Goal: Information Seeking & Learning: Learn about a topic

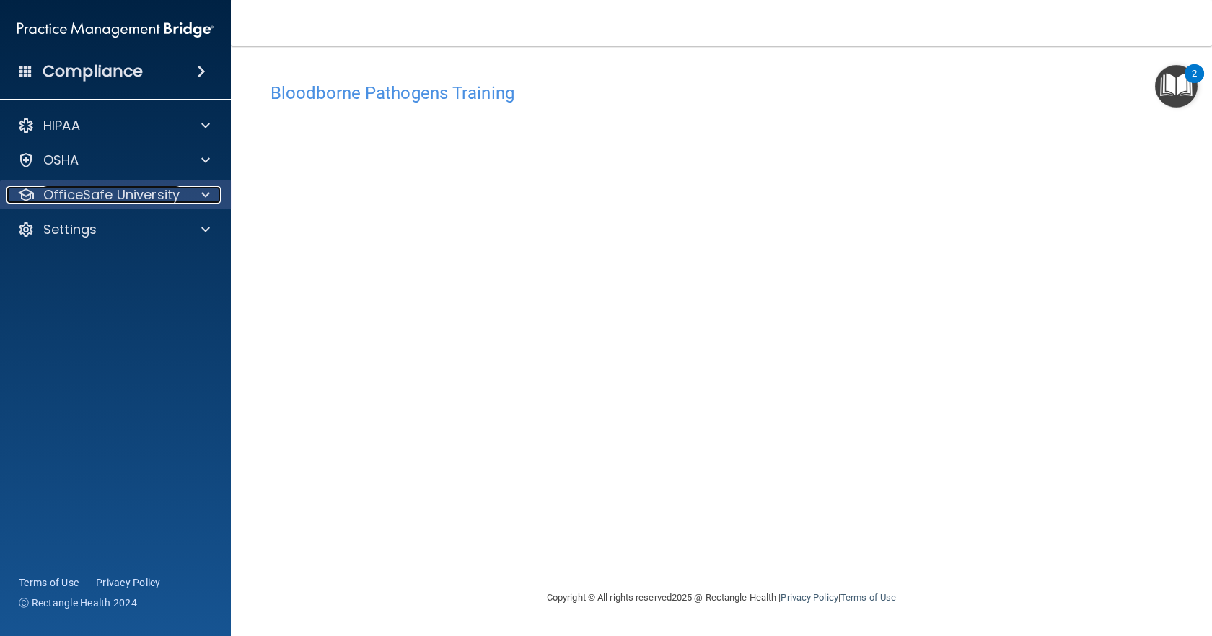
click at [118, 201] on p "OfficeSafe University" at bounding box center [111, 194] width 136 height 17
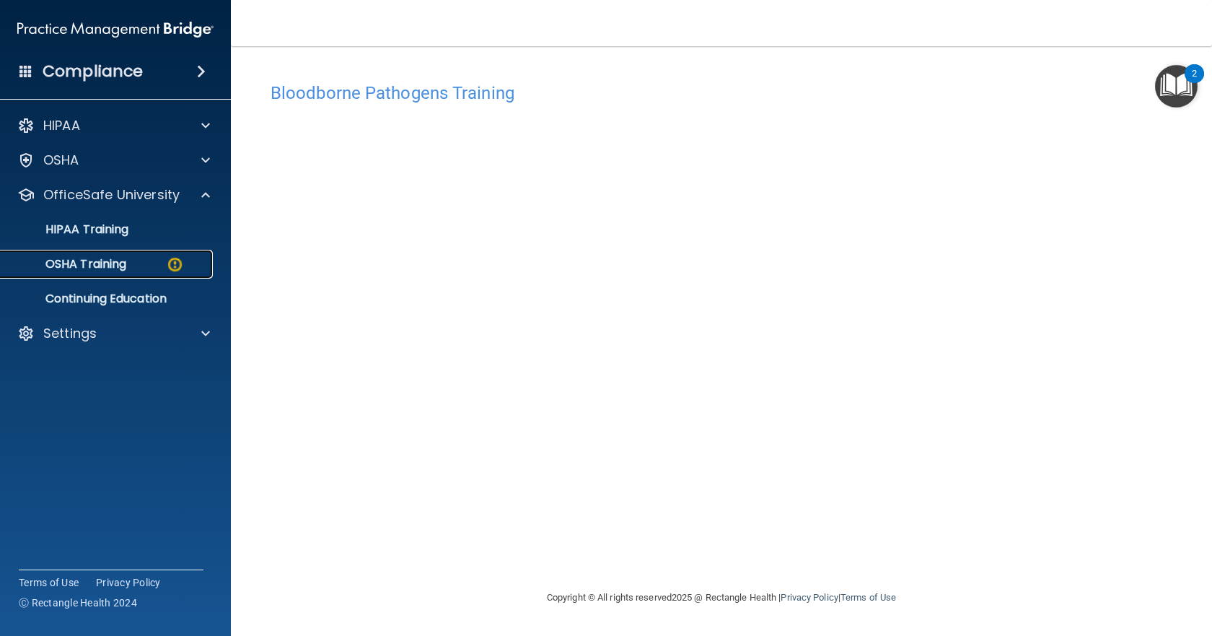
click at [128, 261] on div "OSHA Training" at bounding box center [107, 264] width 197 height 14
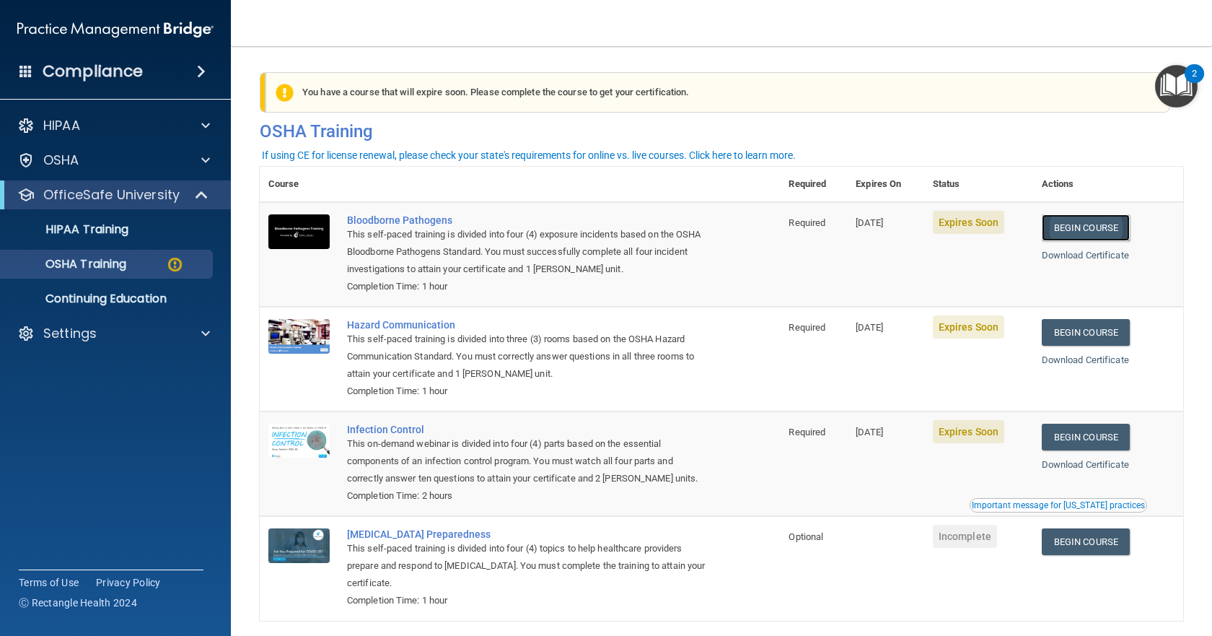
click at [1090, 231] on link "Begin Course" at bounding box center [1086, 227] width 88 height 27
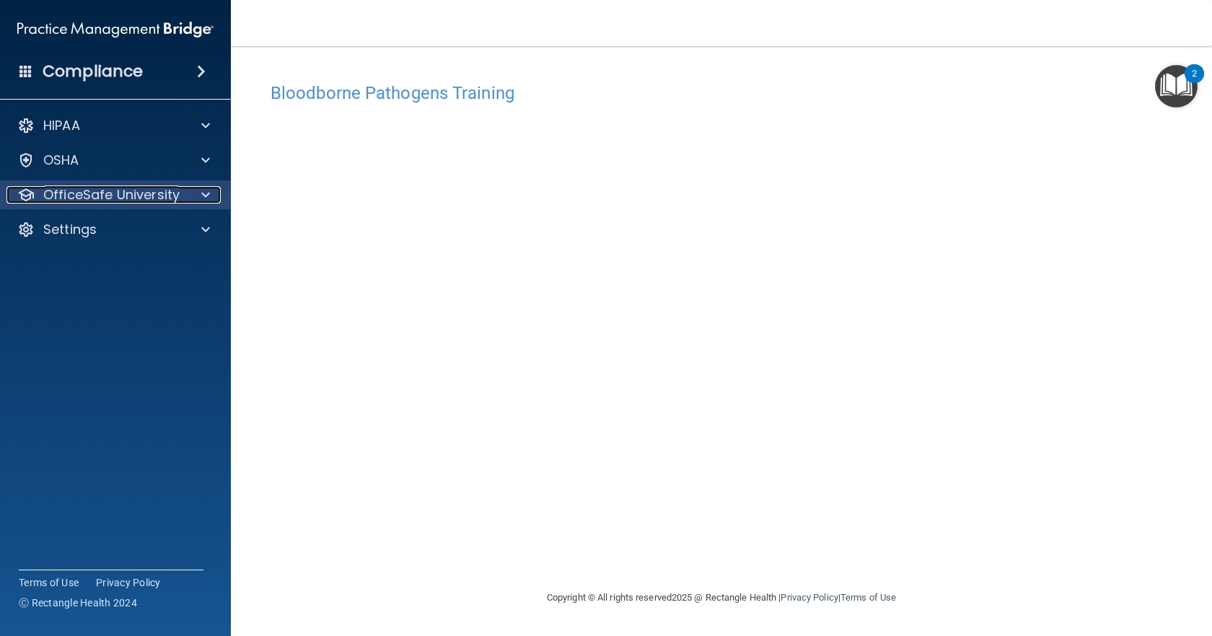
click at [192, 196] on div at bounding box center [203, 194] width 36 height 17
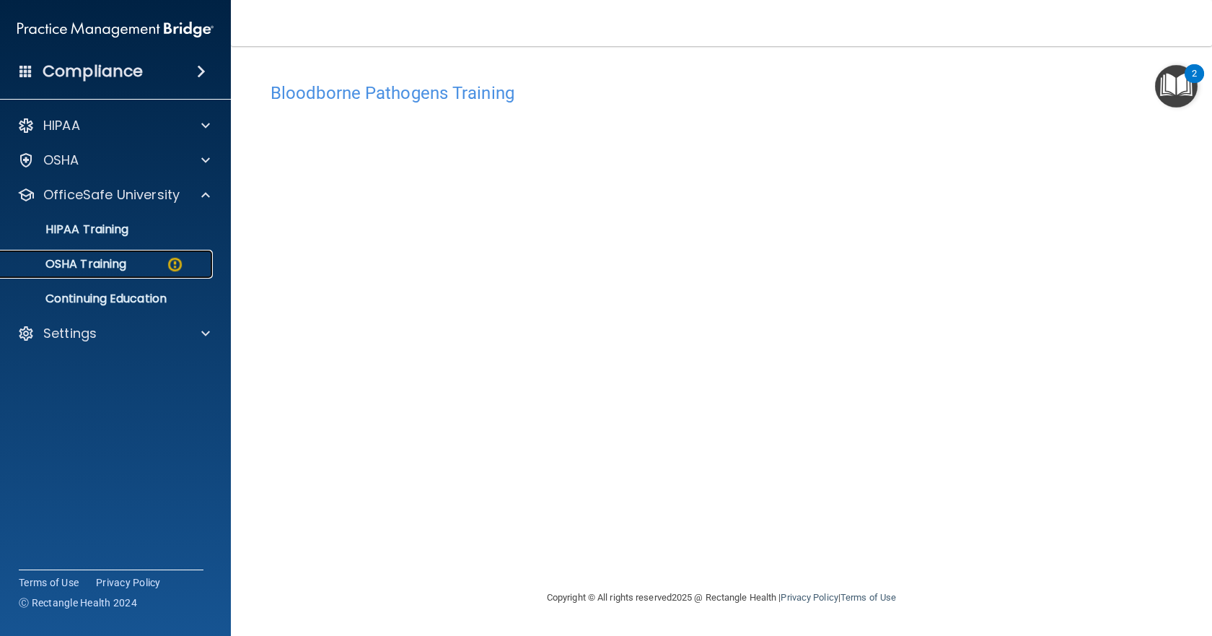
click at [158, 261] on div "OSHA Training" at bounding box center [107, 264] width 197 height 14
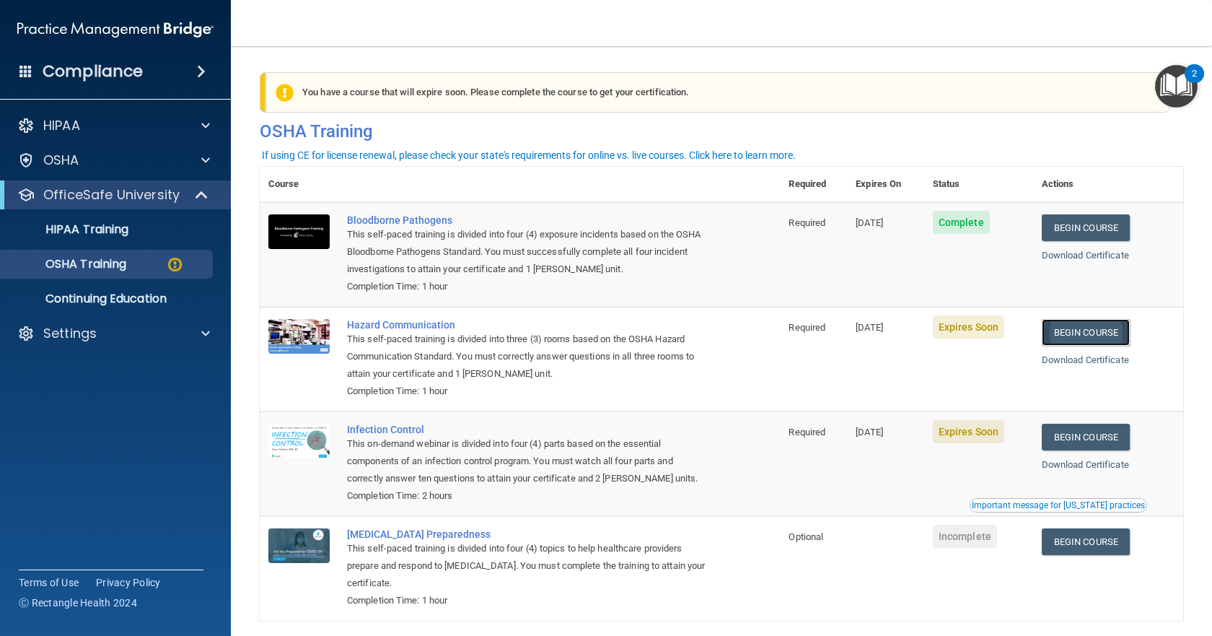
click at [1092, 328] on link "Begin Course" at bounding box center [1086, 332] width 88 height 27
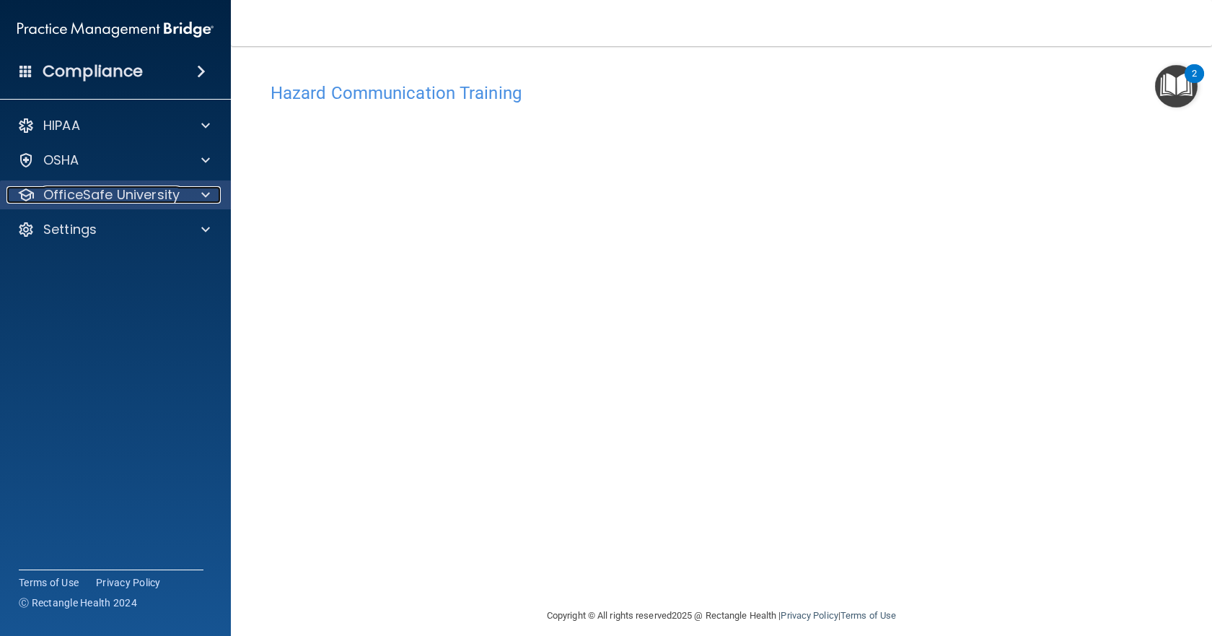
click at [160, 191] on p "OfficeSafe University" at bounding box center [111, 194] width 136 height 17
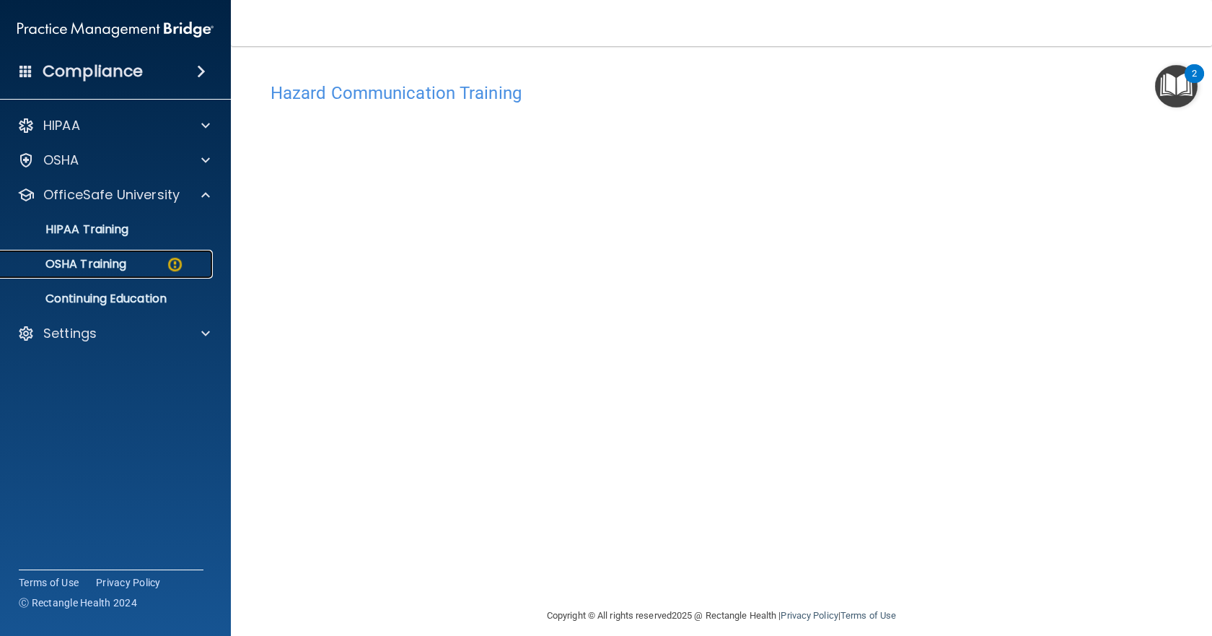
click at [167, 264] on img at bounding box center [175, 264] width 18 height 18
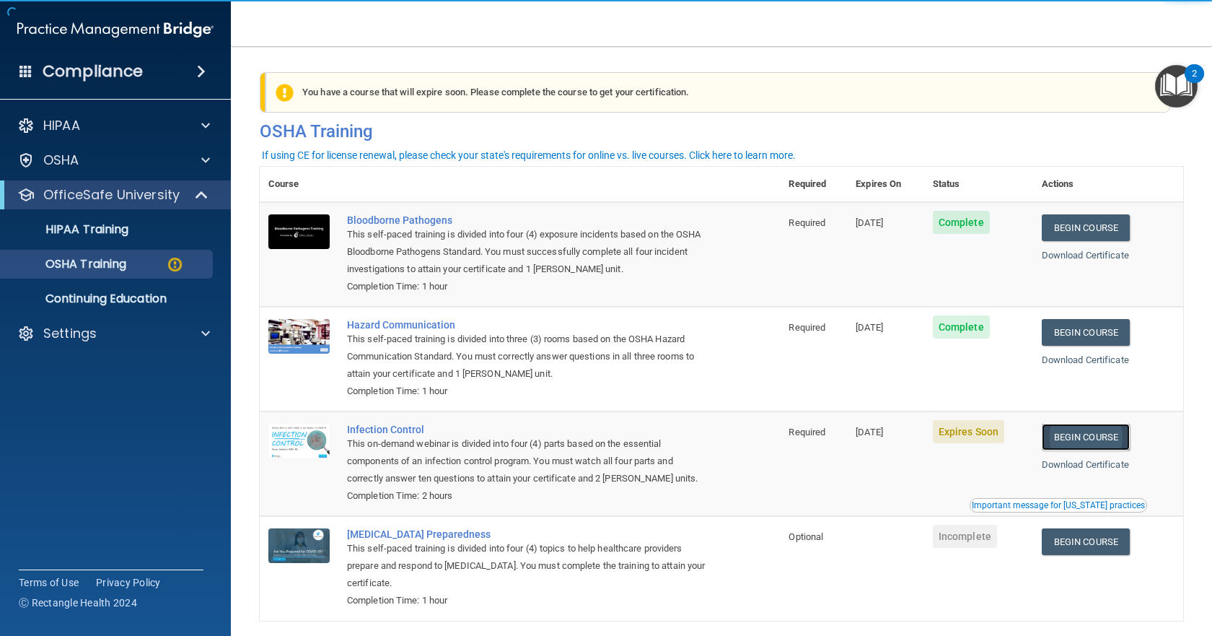
click at [1070, 435] on link "Begin Course" at bounding box center [1086, 437] width 88 height 27
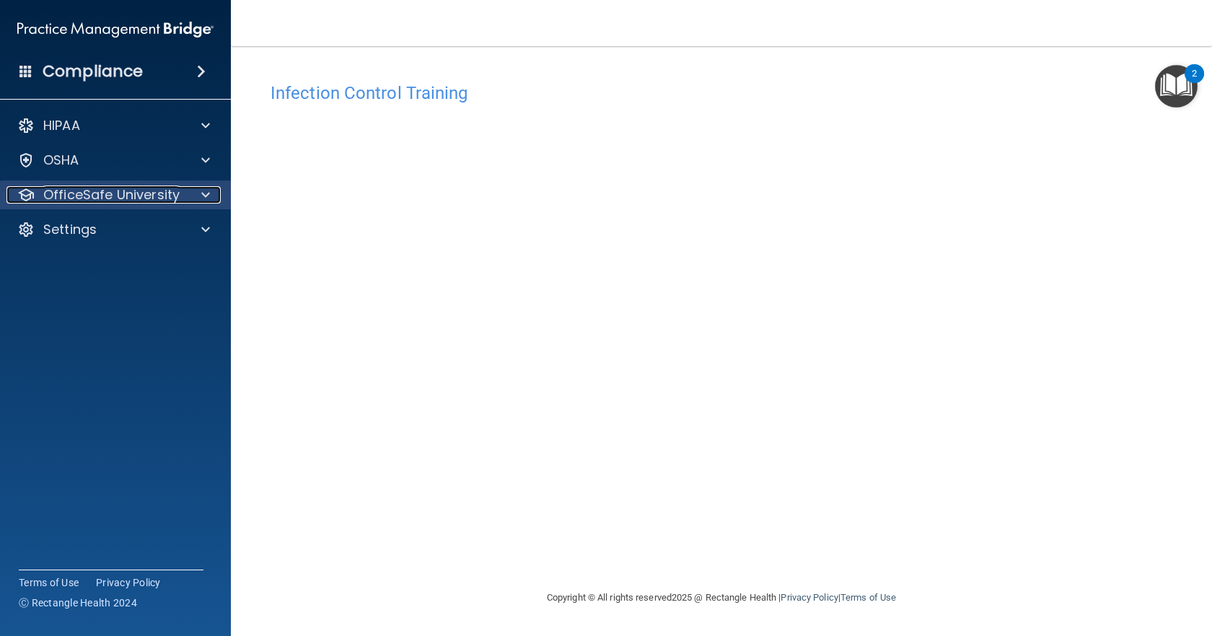
click at [123, 189] on p "OfficeSafe University" at bounding box center [111, 194] width 136 height 17
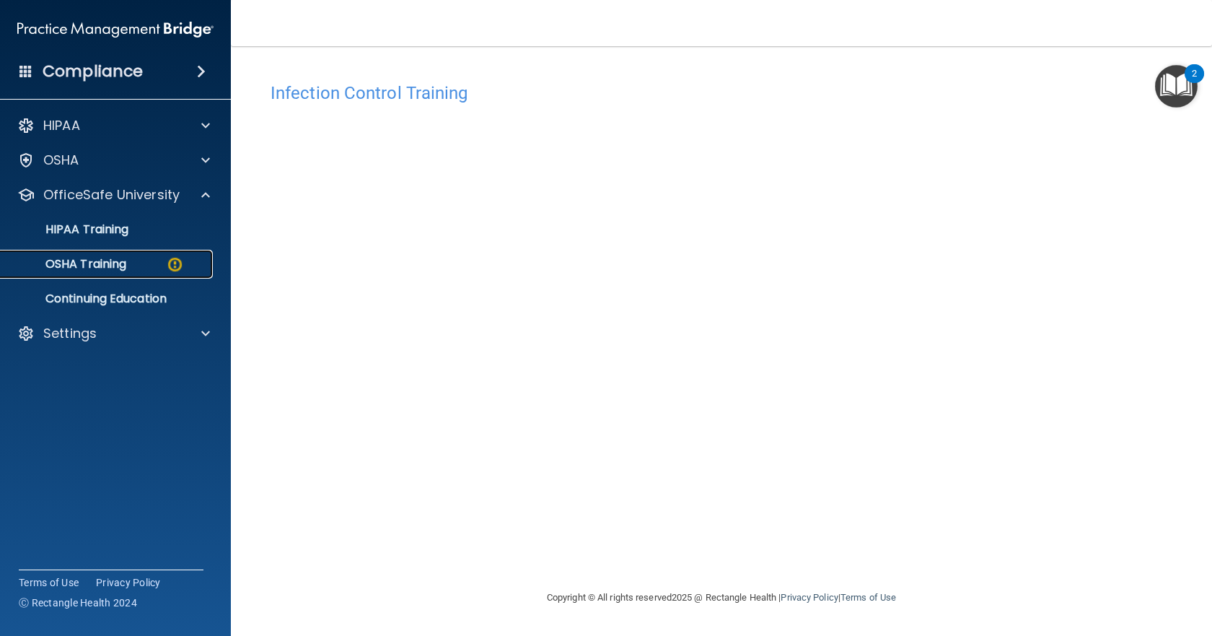
click at [139, 264] on div "OSHA Training" at bounding box center [107, 264] width 197 height 14
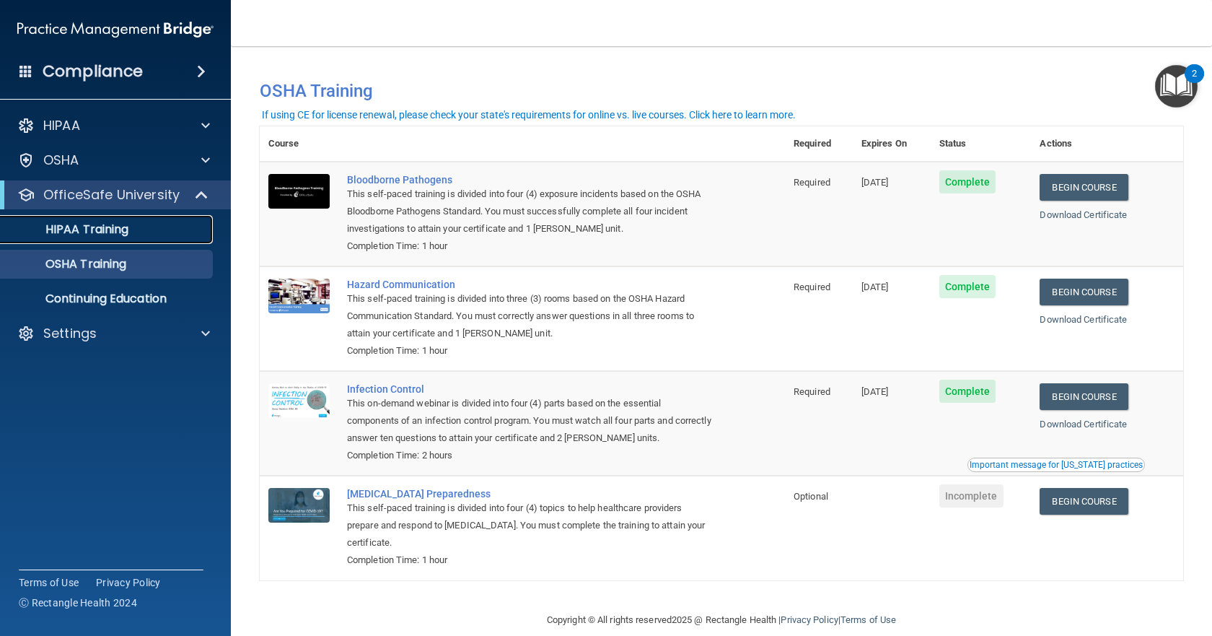
click at [119, 238] on link "HIPAA Training" at bounding box center [99, 229] width 227 height 29
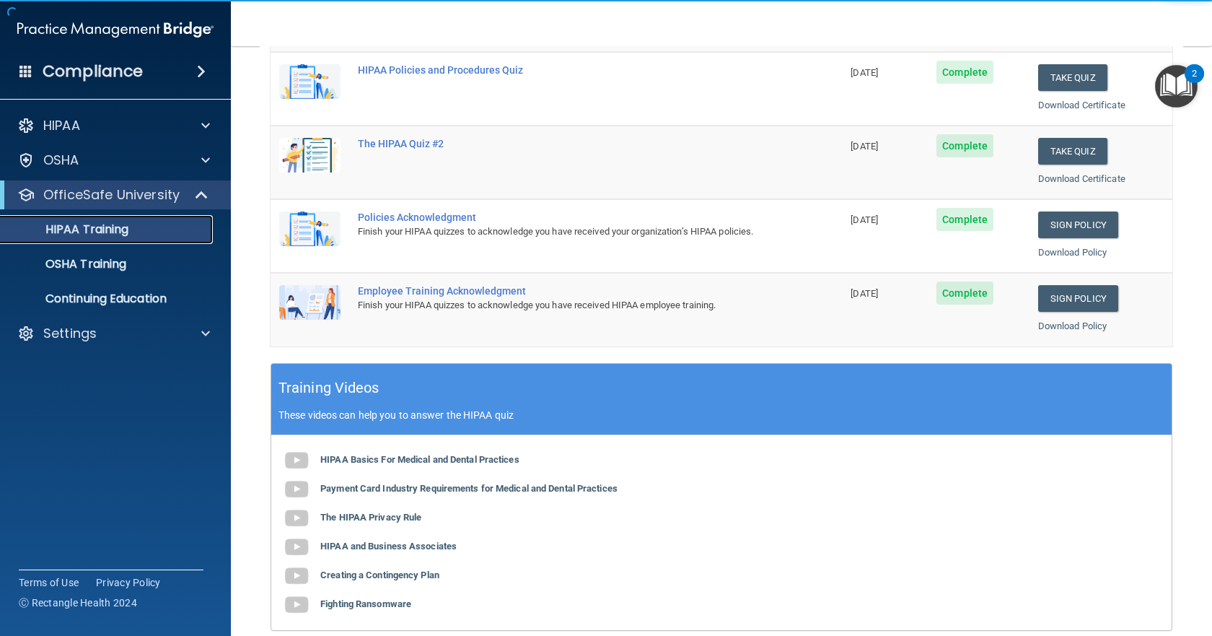
scroll to position [289, 0]
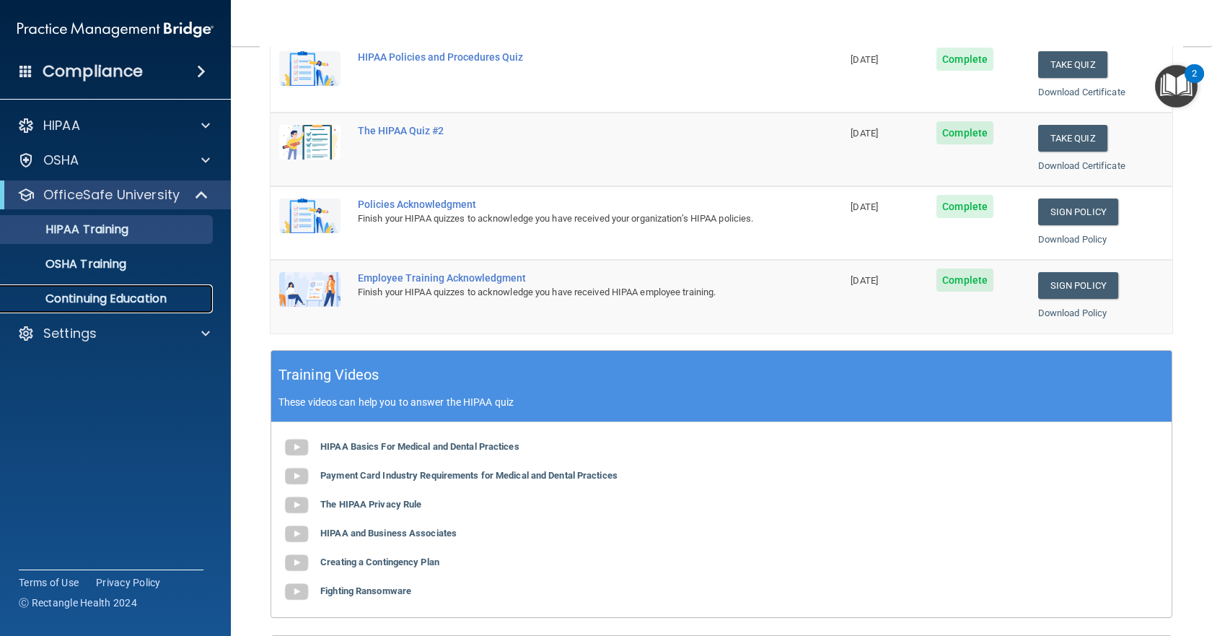
click at [170, 302] on p "Continuing Education" at bounding box center [107, 299] width 197 height 14
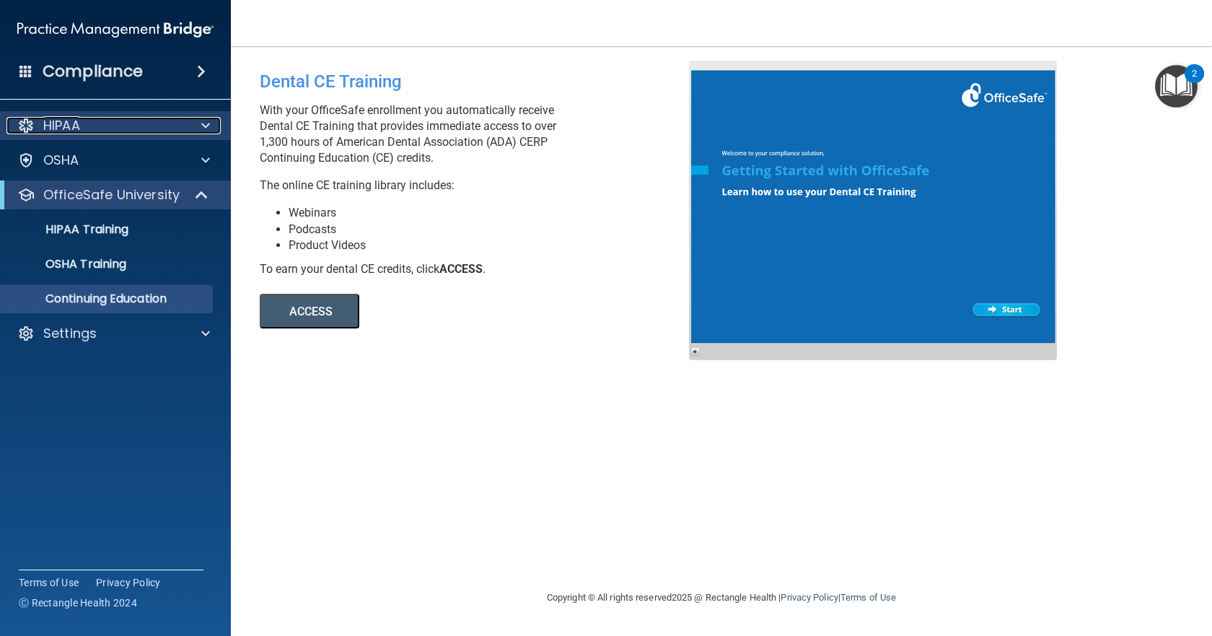
click at [126, 118] on div "HIPAA" at bounding box center [95, 125] width 179 height 17
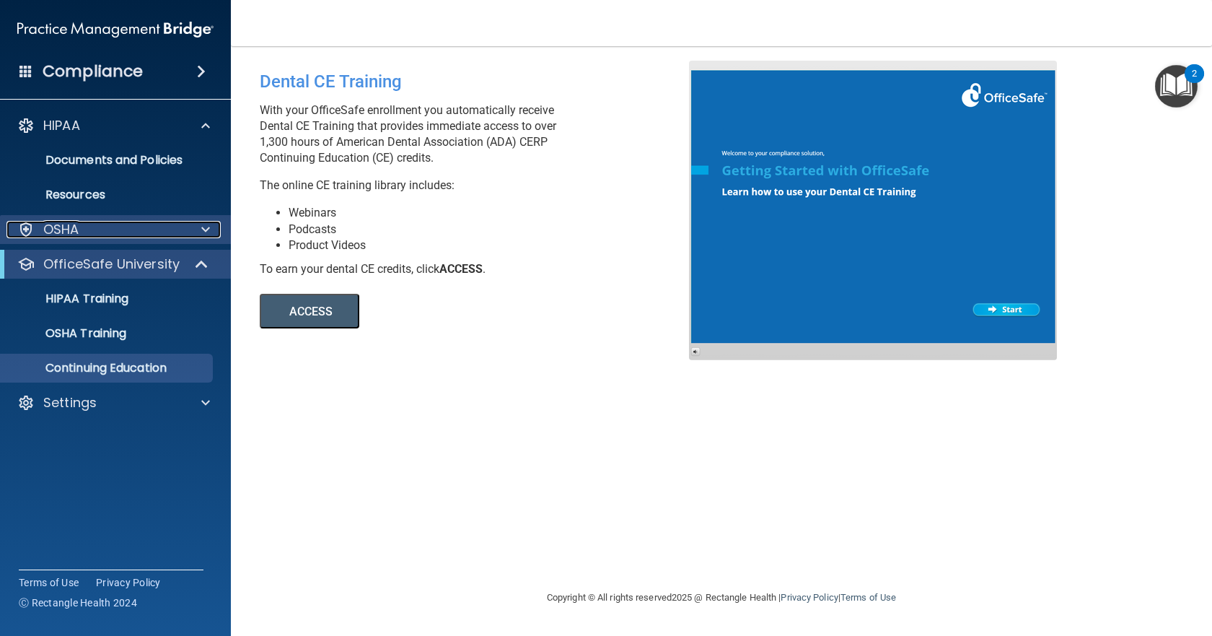
click at [159, 226] on div "OSHA" at bounding box center [95, 229] width 179 height 17
